Goal: Navigation & Orientation: Find specific page/section

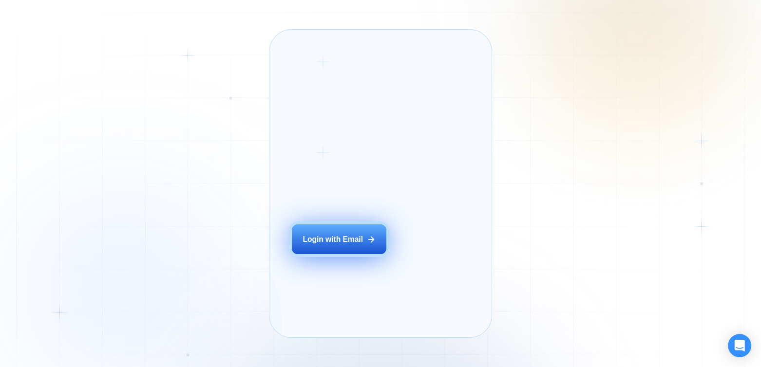
click at [343, 245] on div "Login with Email" at bounding box center [333, 239] width 60 height 10
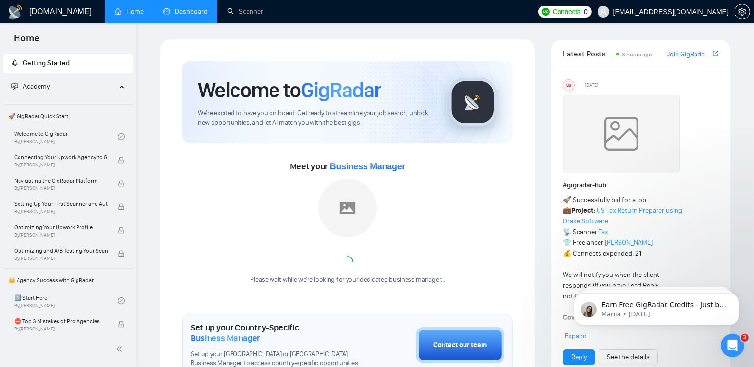
click at [181, 12] on link "Dashboard" at bounding box center [185, 11] width 44 height 8
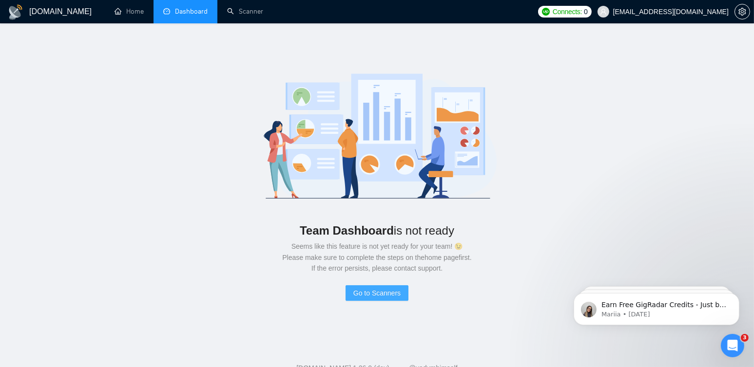
click at [379, 294] on span "Go to Scanners" at bounding box center [376, 293] width 47 height 11
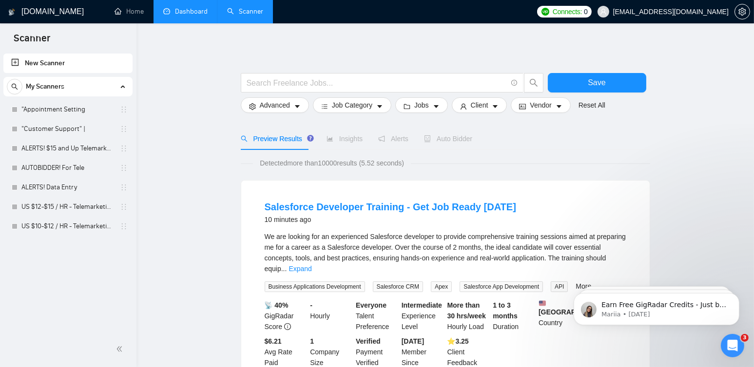
click at [182, 13] on link "Dashboard" at bounding box center [185, 11] width 44 height 8
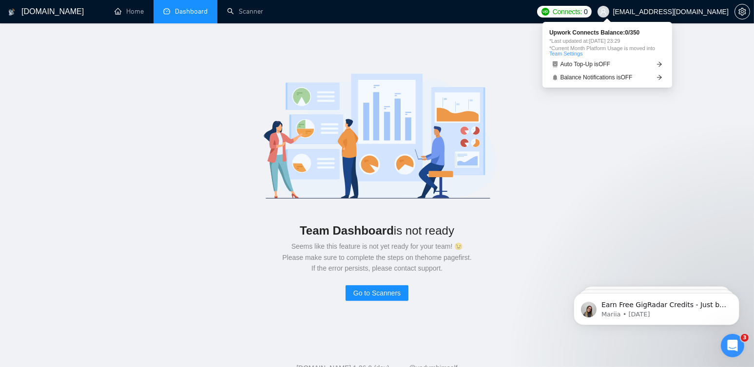
click at [582, 12] on span "Connects:" at bounding box center [567, 11] width 29 height 11
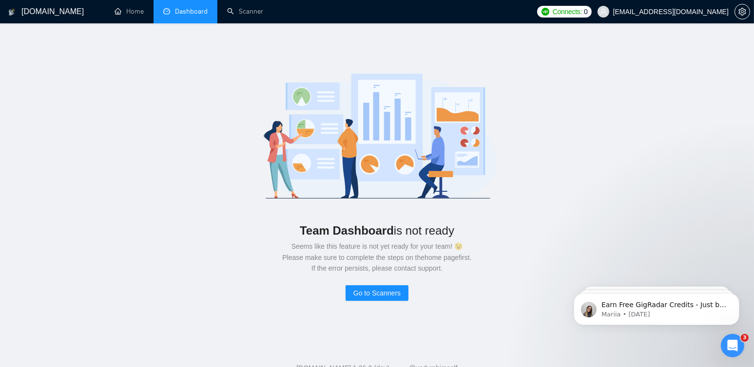
click at [582, 9] on span "Connects:" at bounding box center [567, 11] width 29 height 11
click at [742, 11] on icon "setting" at bounding box center [742, 12] width 8 height 8
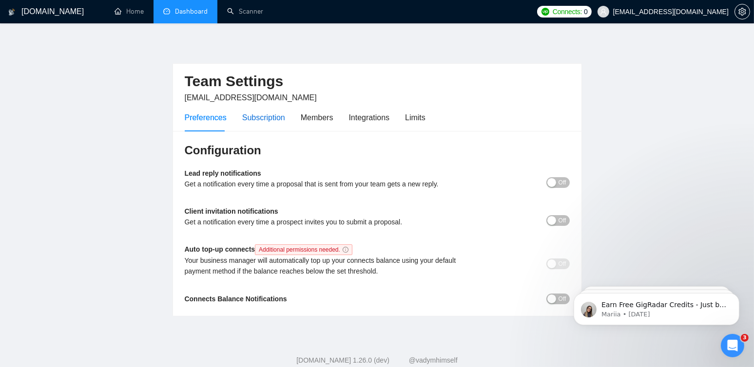
click at [262, 116] on div "Subscription" at bounding box center [263, 118] width 43 height 12
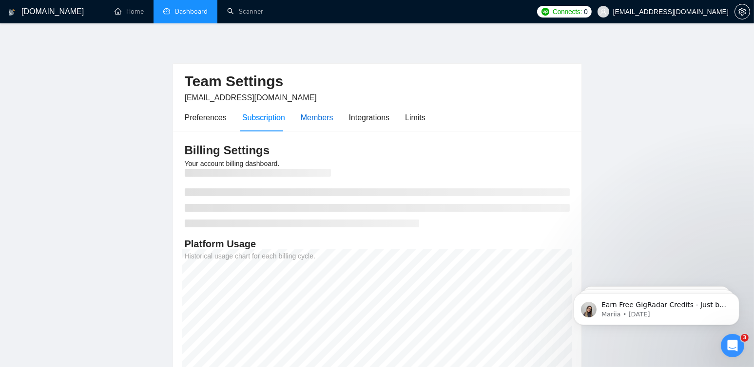
click at [320, 116] on div "Members" at bounding box center [317, 118] width 33 height 12
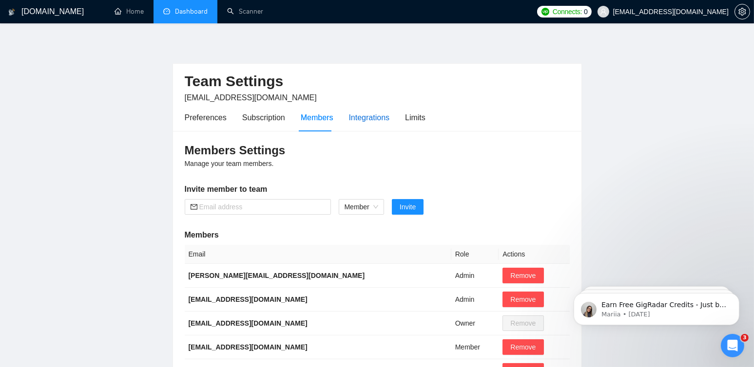
click at [368, 123] on div "Integrations" at bounding box center [369, 118] width 41 height 12
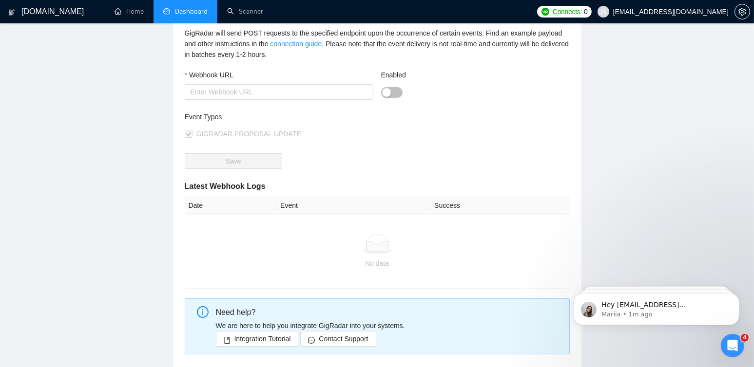
scroll to position [231, 0]
